Goal: Check status: Check status

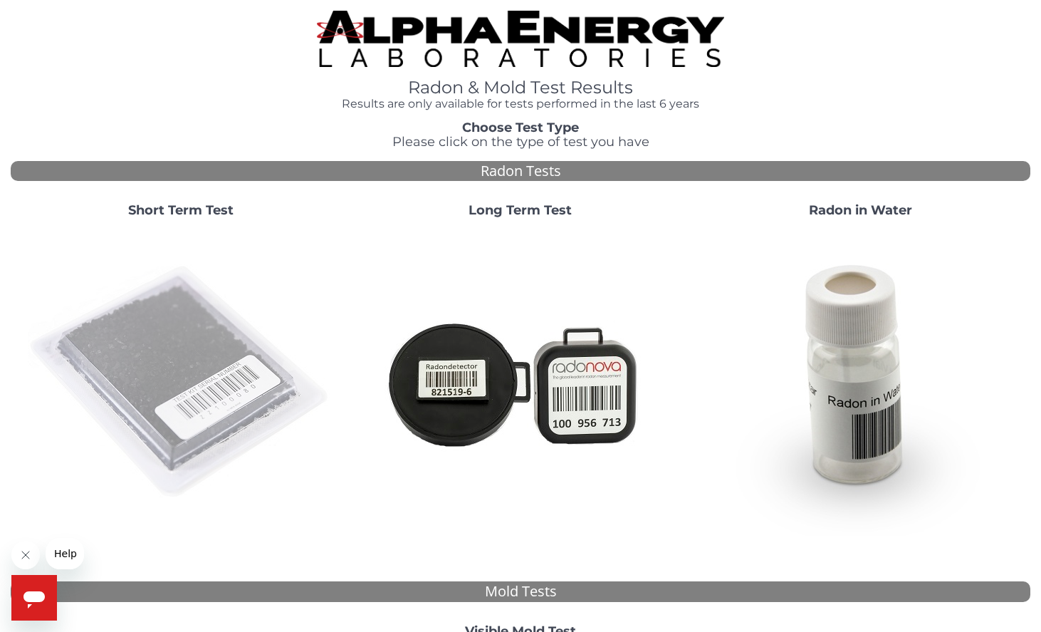
click at [194, 351] on img at bounding box center [181, 382] width 306 height 306
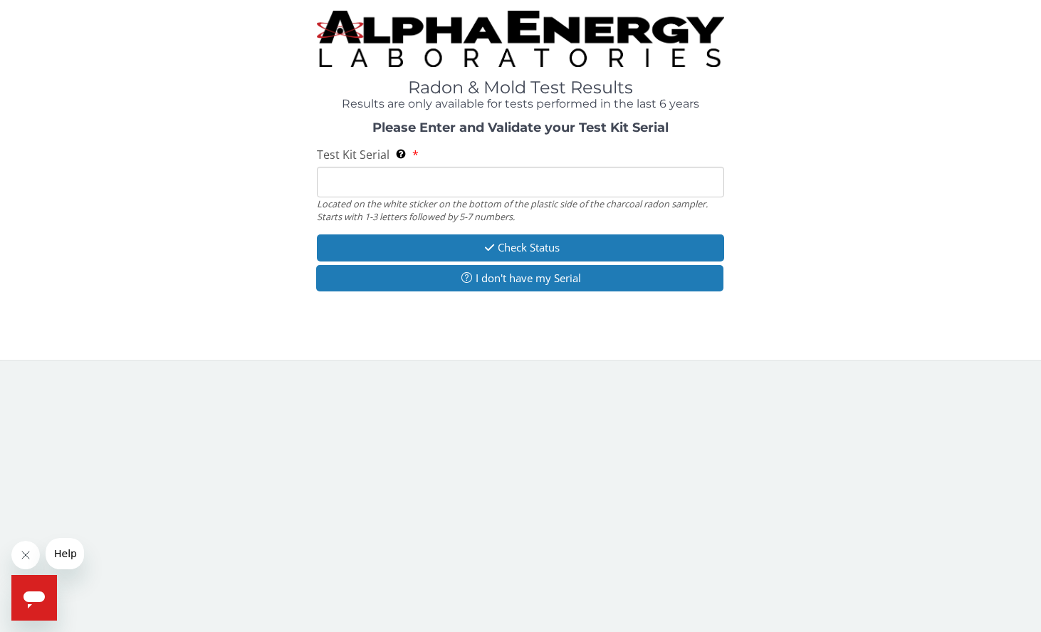
click at [395, 181] on input "Test Kit Serial Located on the white sticker on the bottom of the plastic side …" at bounding box center [521, 182] width 408 height 31
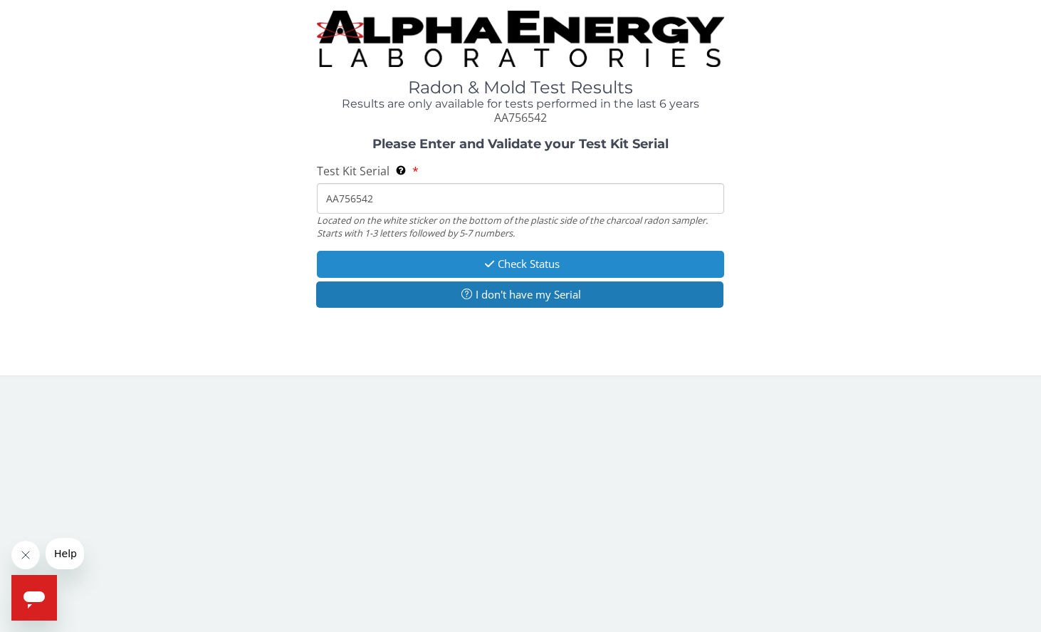
type input "AA756542"
click at [548, 254] on button "Check Status" at bounding box center [521, 264] width 408 height 26
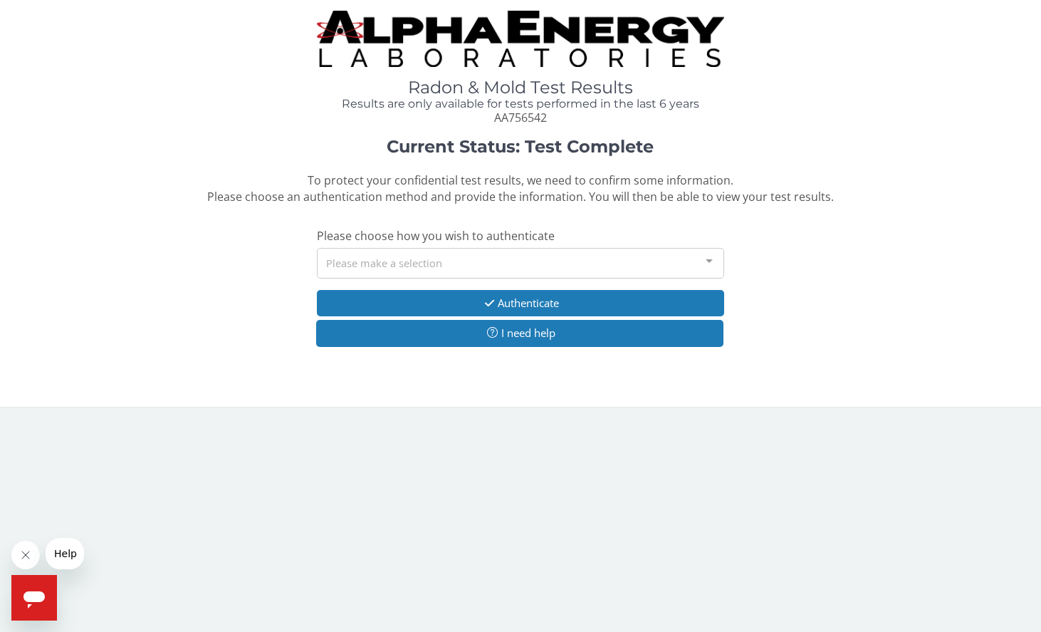
click at [582, 248] on div "Please make a selection" at bounding box center [521, 263] width 408 height 31
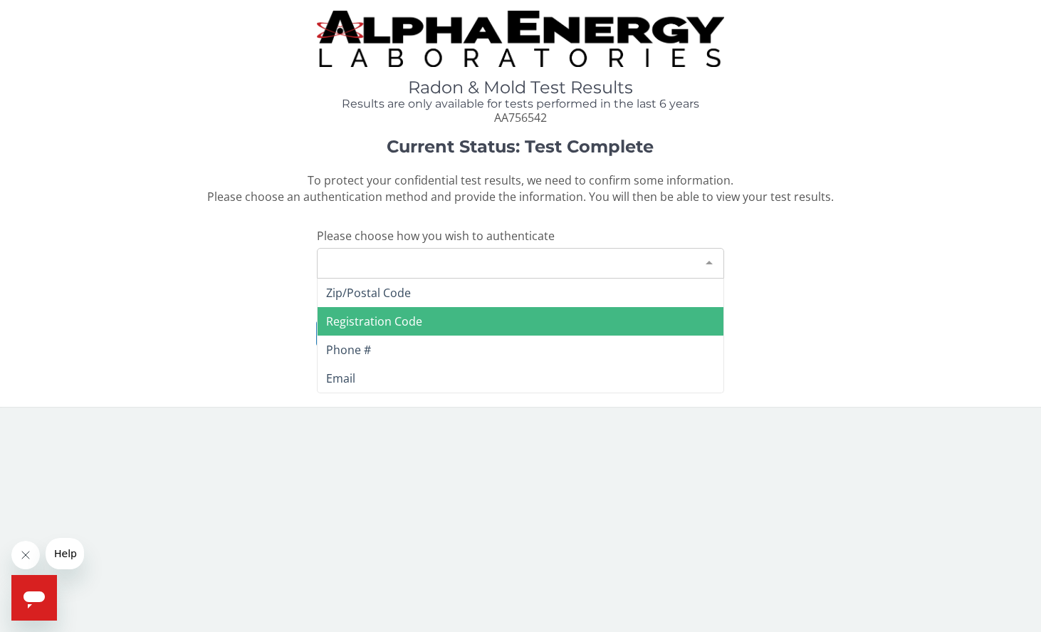
click at [403, 320] on span "Registration Code" at bounding box center [374, 321] width 96 height 16
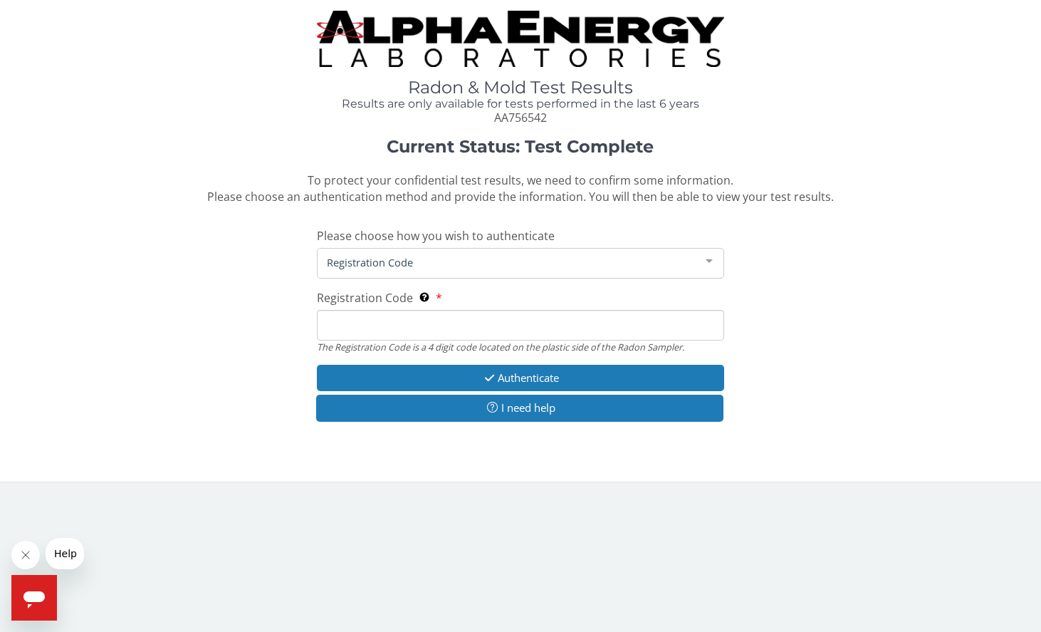
click at [384, 313] on input "Registration Code The Registration Code is a 4 digit code located on the plasti…" at bounding box center [521, 325] width 408 height 31
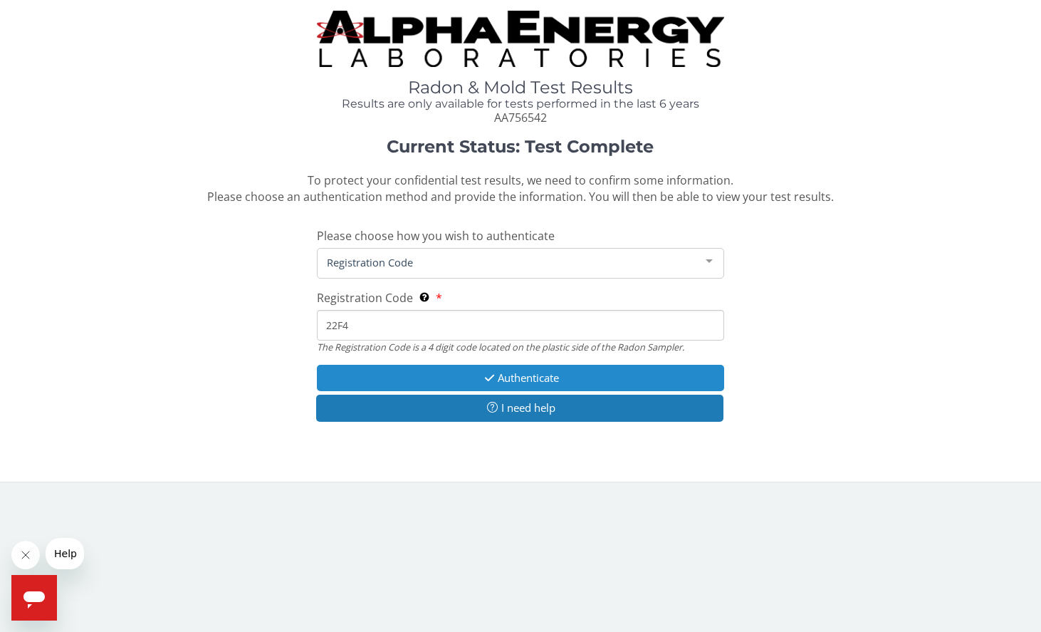
type input "22F4"
click at [477, 369] on button "Authenticate" at bounding box center [521, 378] width 408 height 26
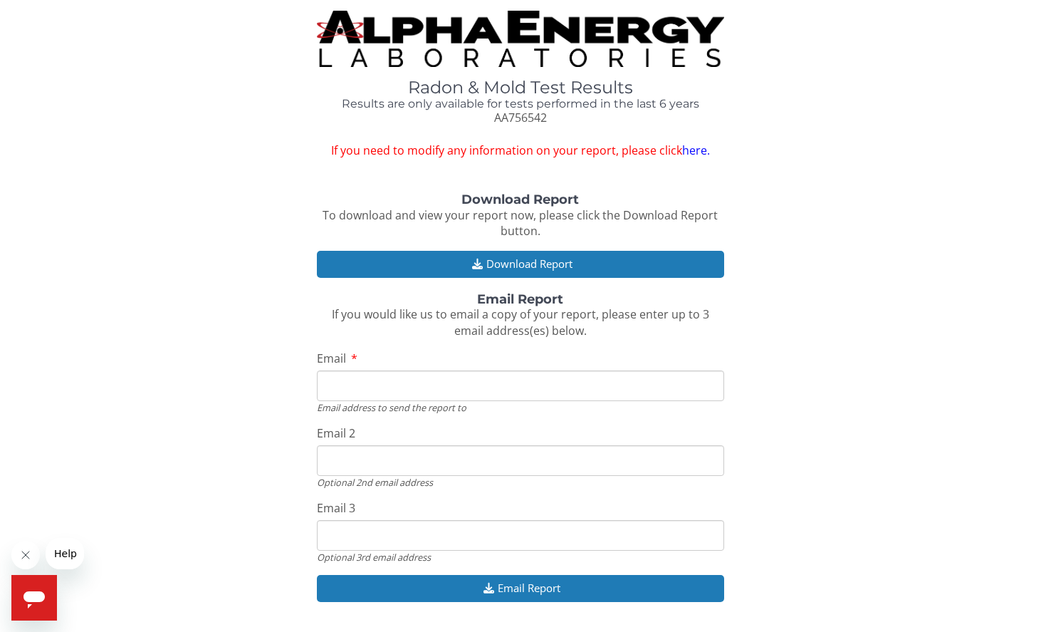
type input "[EMAIL_ADDRESS][DOMAIN_NAME]"
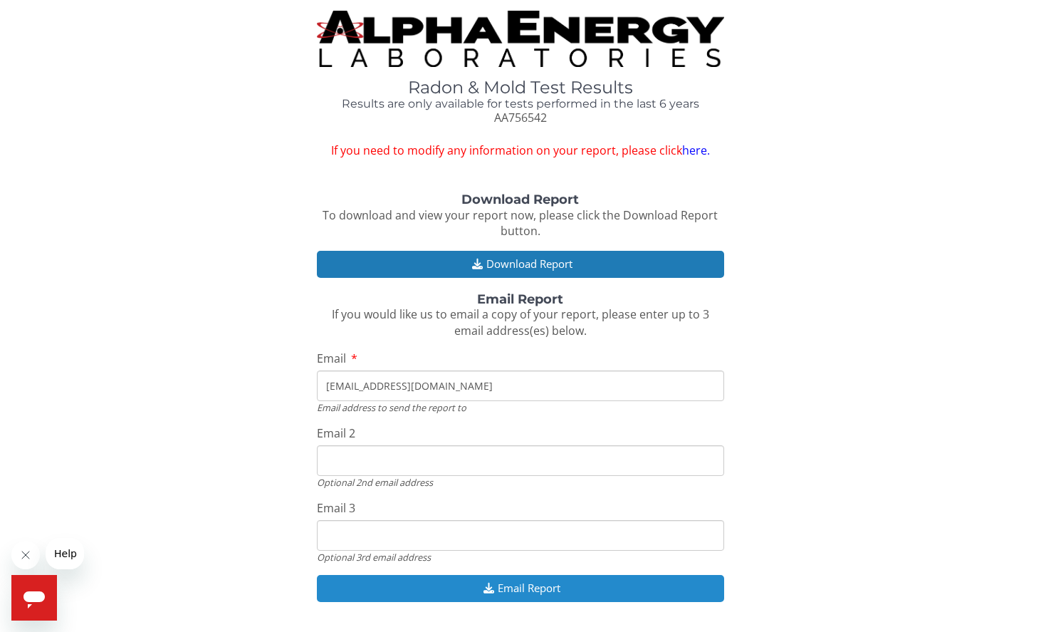
click at [541, 577] on button "Email Report" at bounding box center [521, 588] width 408 height 26
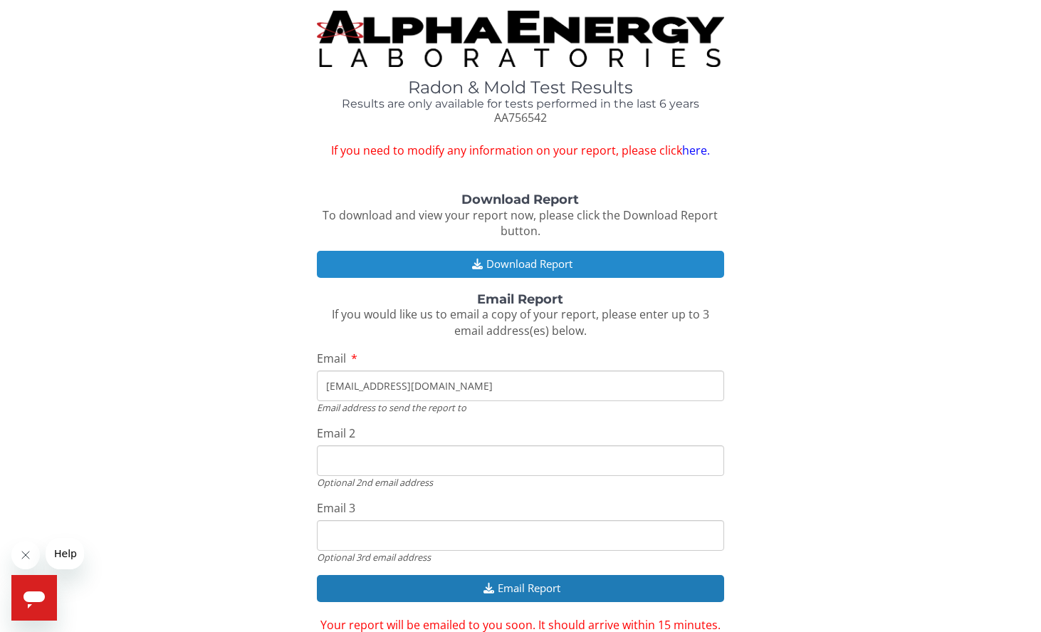
click at [547, 256] on button "Download Report" at bounding box center [521, 264] width 408 height 26
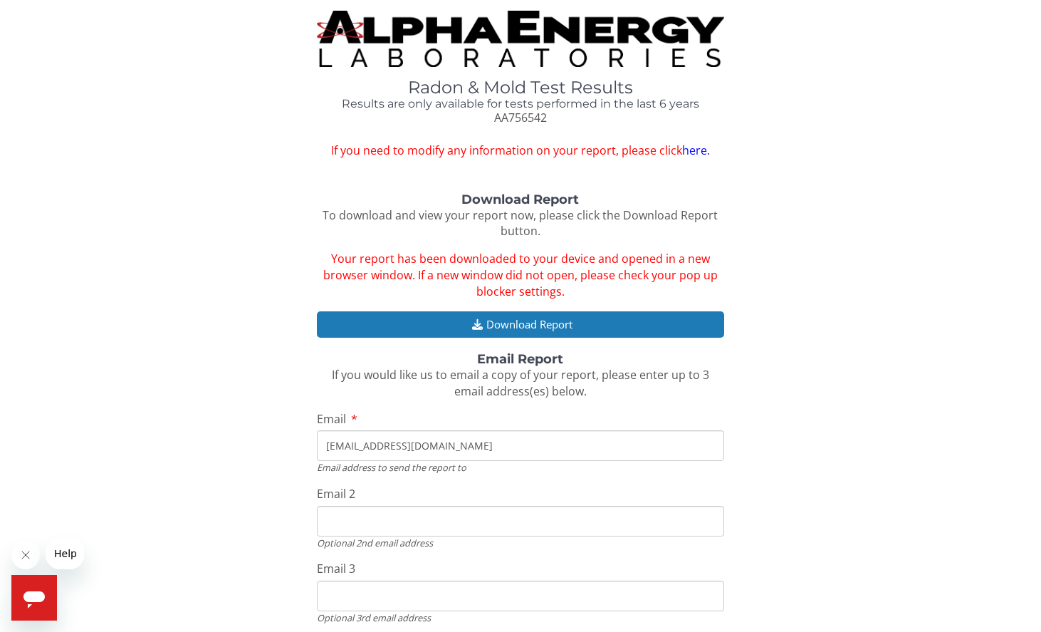
click at [801, 88] on div "Radon & Mold Test Results Results are only available for tests performed in the…" at bounding box center [521, 85] width 1020 height 148
